Goal: Find contact information: Find contact information

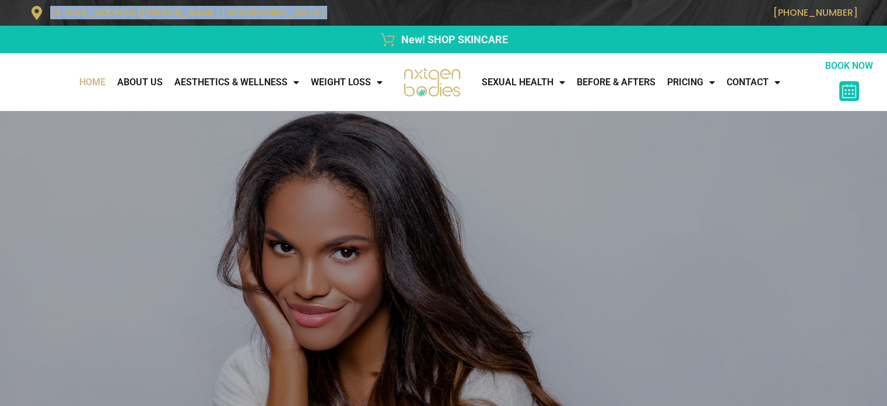
click at [868, 10] on section "[STREET_ADDRESS][PERSON_NAME] [GEOGRAPHIC_DATA] [PHONE_NUMBER]" at bounding box center [443, 13] width 887 height 26
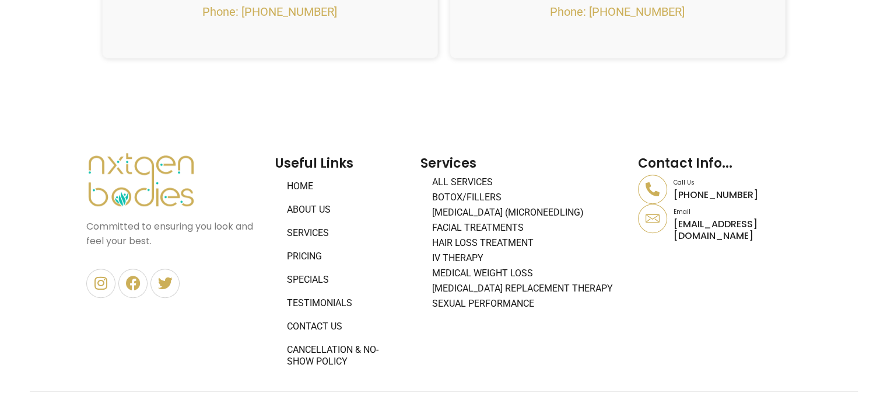
scroll to position [5179, 0]
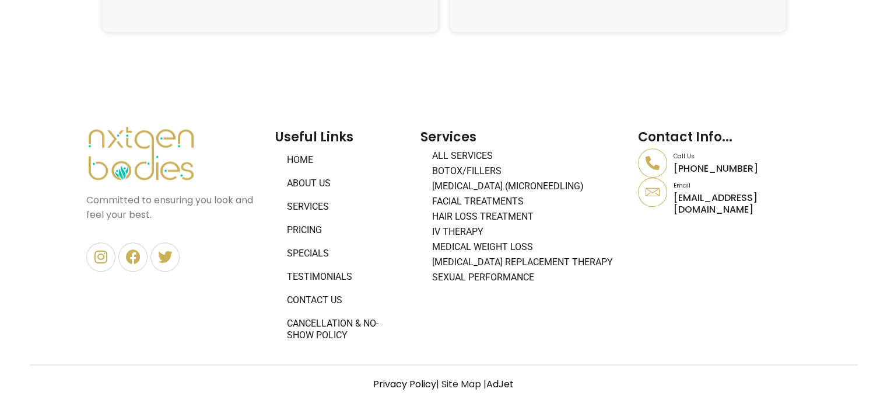
drag, startPoint x: 744, startPoint y: 168, endPoint x: 672, endPoint y: 175, distance: 72.1
click at [672, 175] on div "Call Us [PHONE_NUMBER]" at bounding box center [719, 162] width 163 height 29
copy p "[PHONE_NUMBER]"
click at [132, 250] on icon at bounding box center [133, 256] width 15 height 15
drag, startPoint x: 674, startPoint y: 202, endPoint x: 840, endPoint y: 203, distance: 165.7
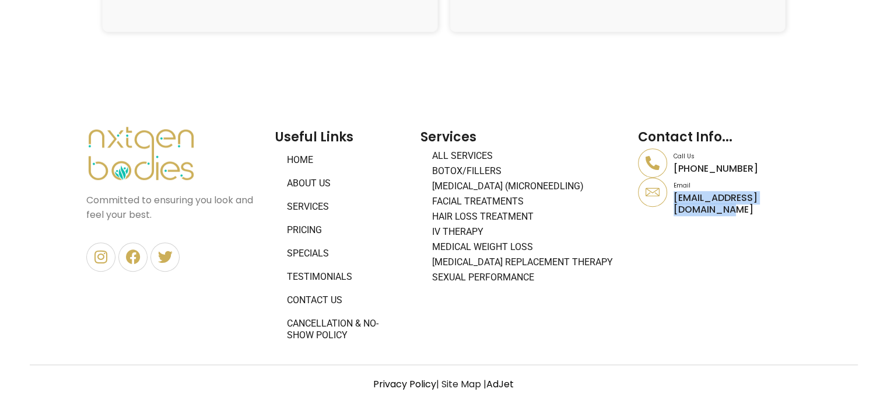
click at [840, 203] on section "GET A COMPLIMENTARY CONSULTATION Request Appointment Committed to ensuring you …" at bounding box center [443, 212] width 887 height 291
copy p "[EMAIL_ADDRESS][DOMAIN_NAME]"
click at [590, 72] on div "GET A COMPLIMENTARY CONSULTATION Request Appointment Committed to ensuring you …" at bounding box center [444, 212] width 738 height 291
